Goal: Check status: Check status

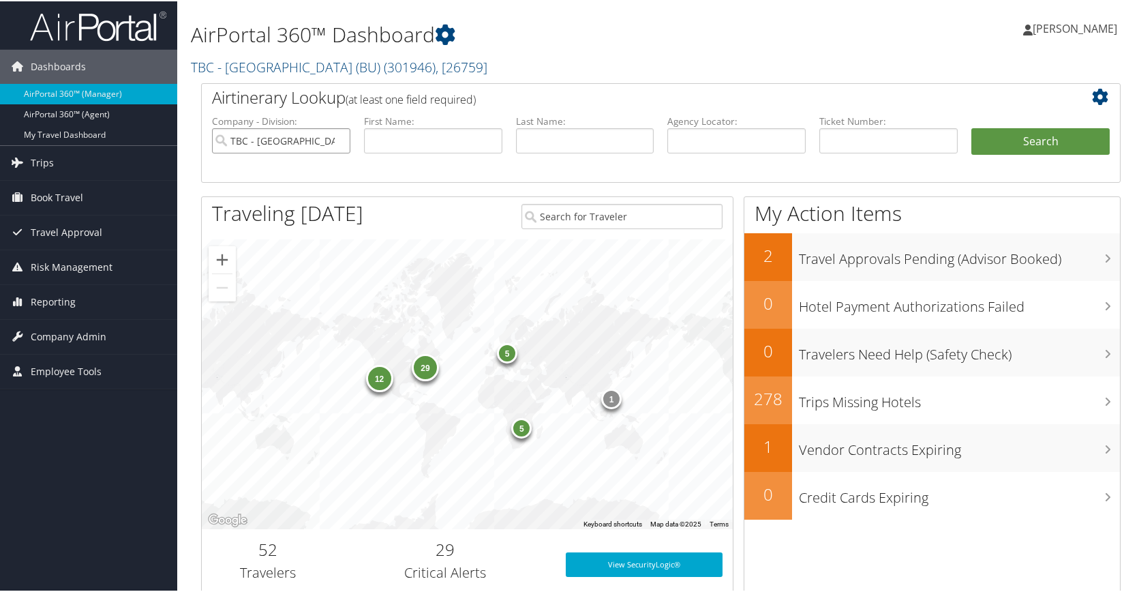
click at [336, 141] on input "TBC - Boston University (BU)" at bounding box center [281, 139] width 138 height 25
click at [556, 145] on input "text" at bounding box center [585, 139] width 138 height 25
type input "plenk"
click at [972, 127] on button "Search" at bounding box center [1041, 140] width 138 height 27
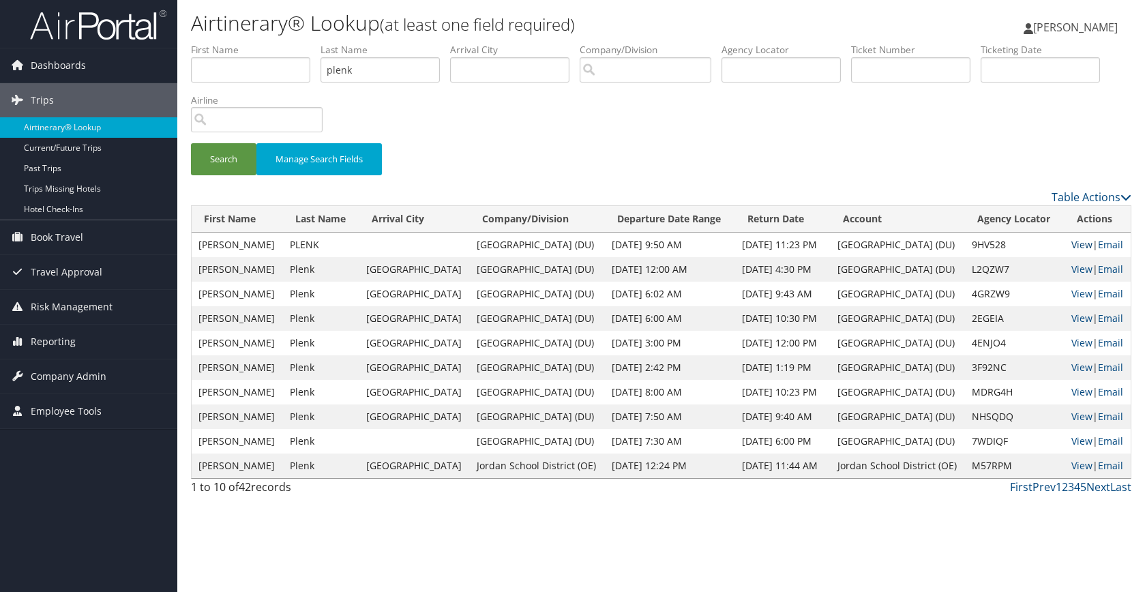
click at [1080, 239] on link "View" at bounding box center [1081, 244] width 21 height 13
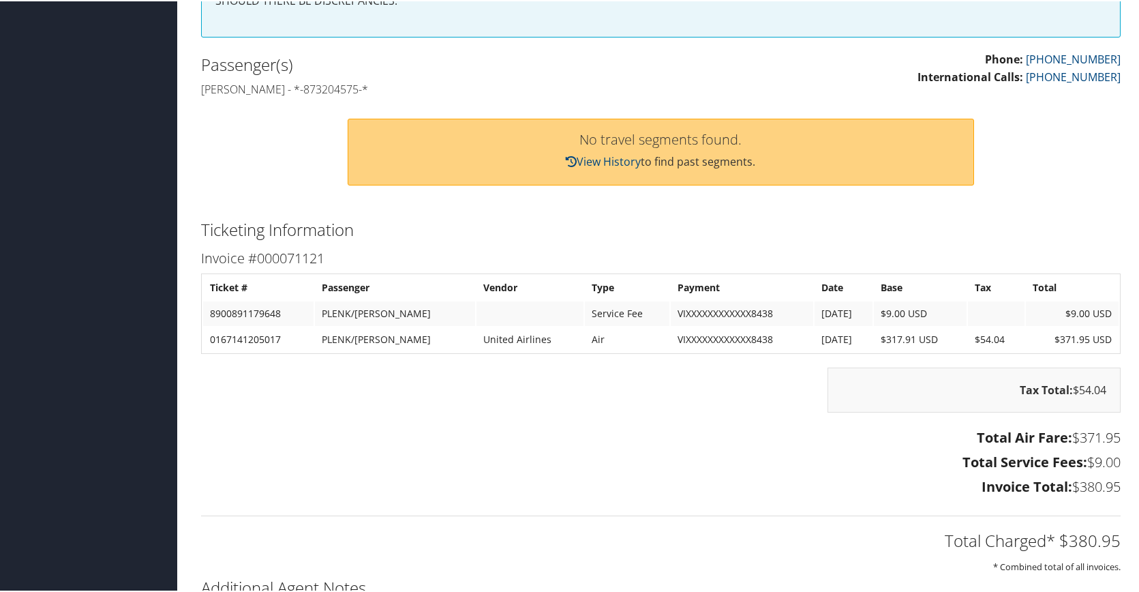
scroll to position [477, 0]
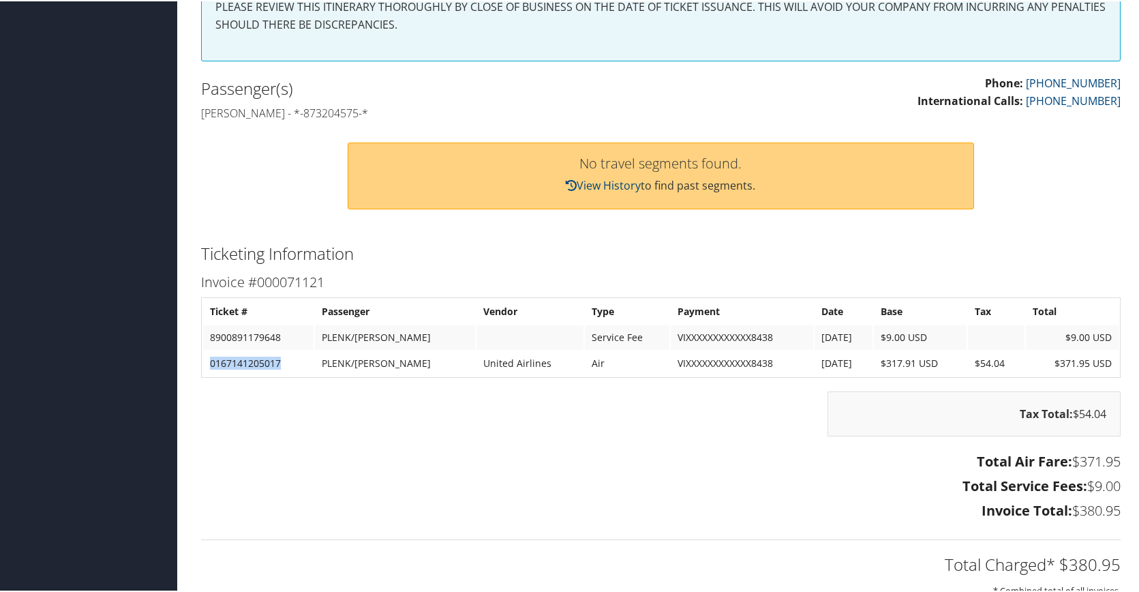
drag, startPoint x: 284, startPoint y: 360, endPoint x: 209, endPoint y: 370, distance: 75.6
click at [209, 370] on td "0167141205017" at bounding box center [258, 362] width 110 height 25
drag, startPoint x: 209, startPoint y: 370, endPoint x: 219, endPoint y: 364, distance: 11.0
copy td "0167141205017"
